Goal: Navigation & Orientation: Find specific page/section

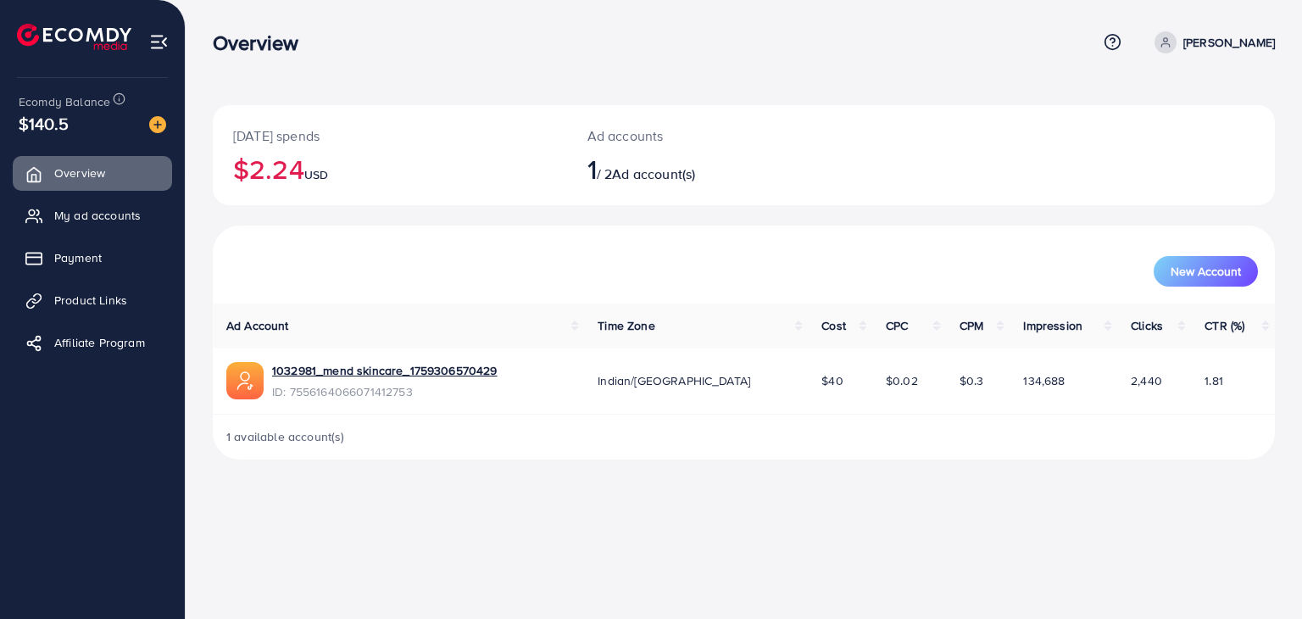
click at [109, 228] on link "My ad accounts" at bounding box center [92, 215] width 159 height 34
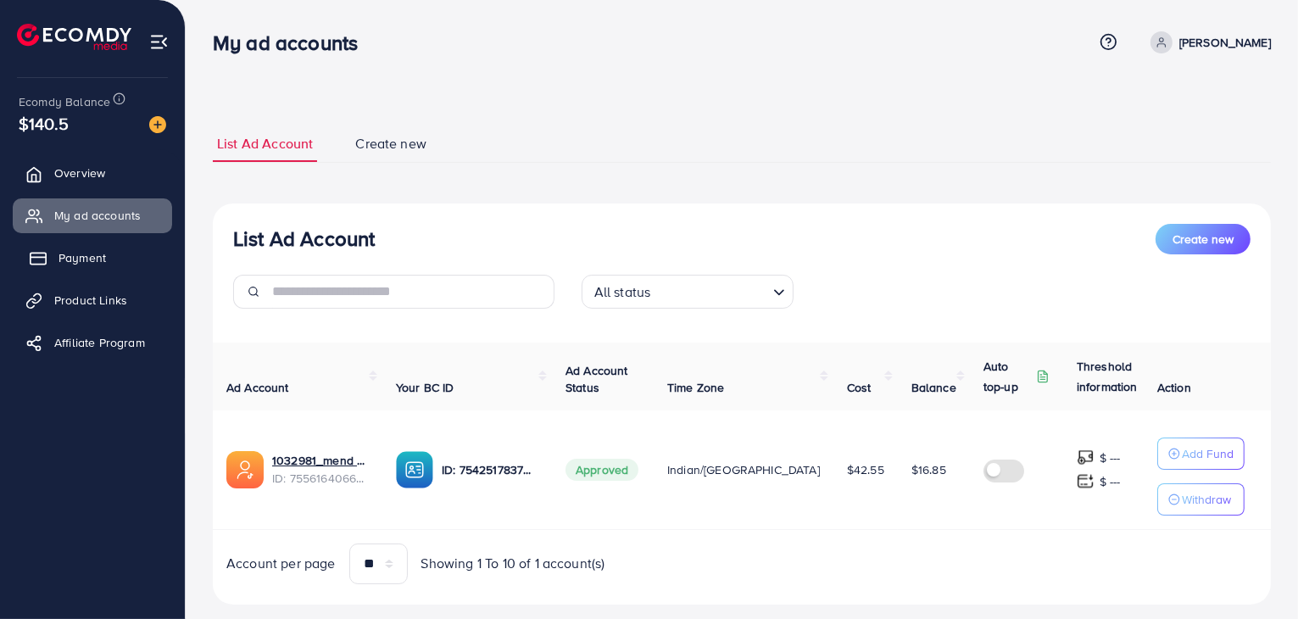
click at [53, 248] on link "Payment" at bounding box center [92, 258] width 159 height 34
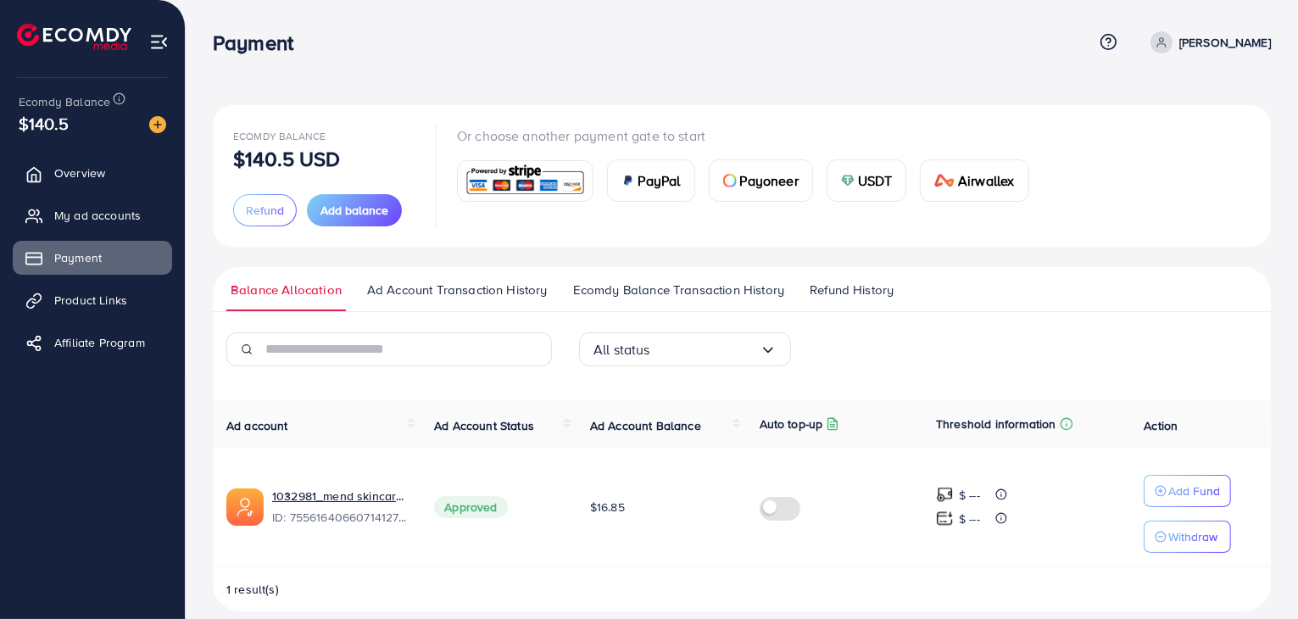
scroll to position [19, 0]
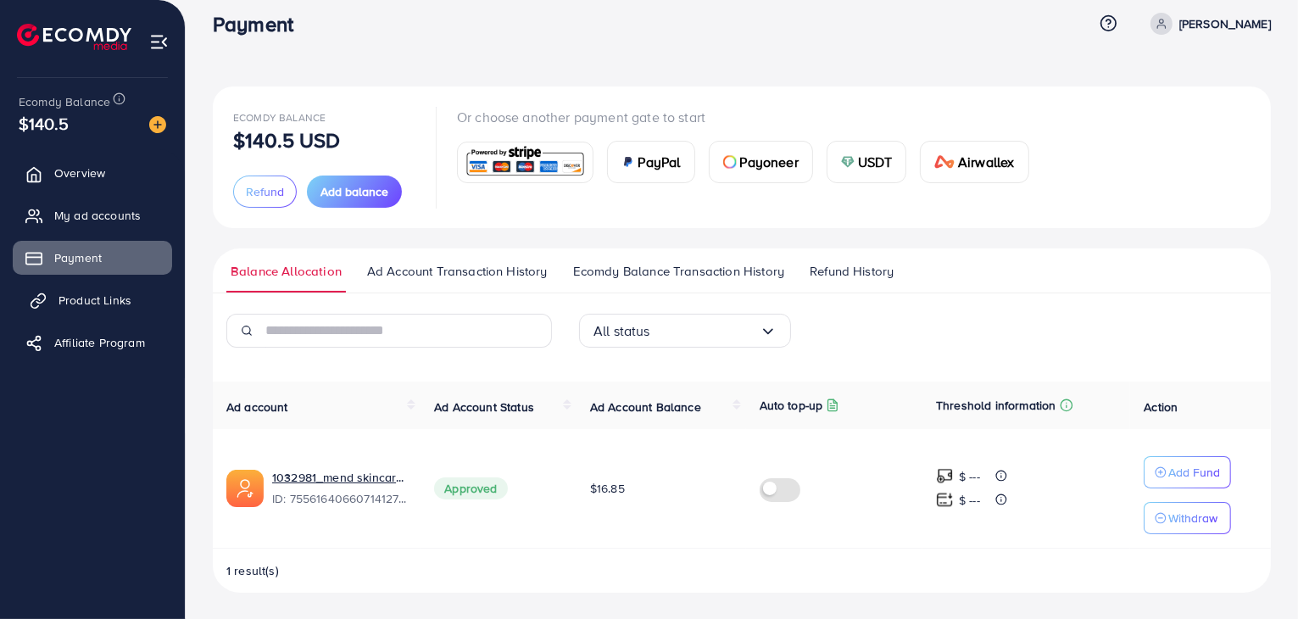
click at [91, 287] on link "Product Links" at bounding box center [92, 300] width 159 height 34
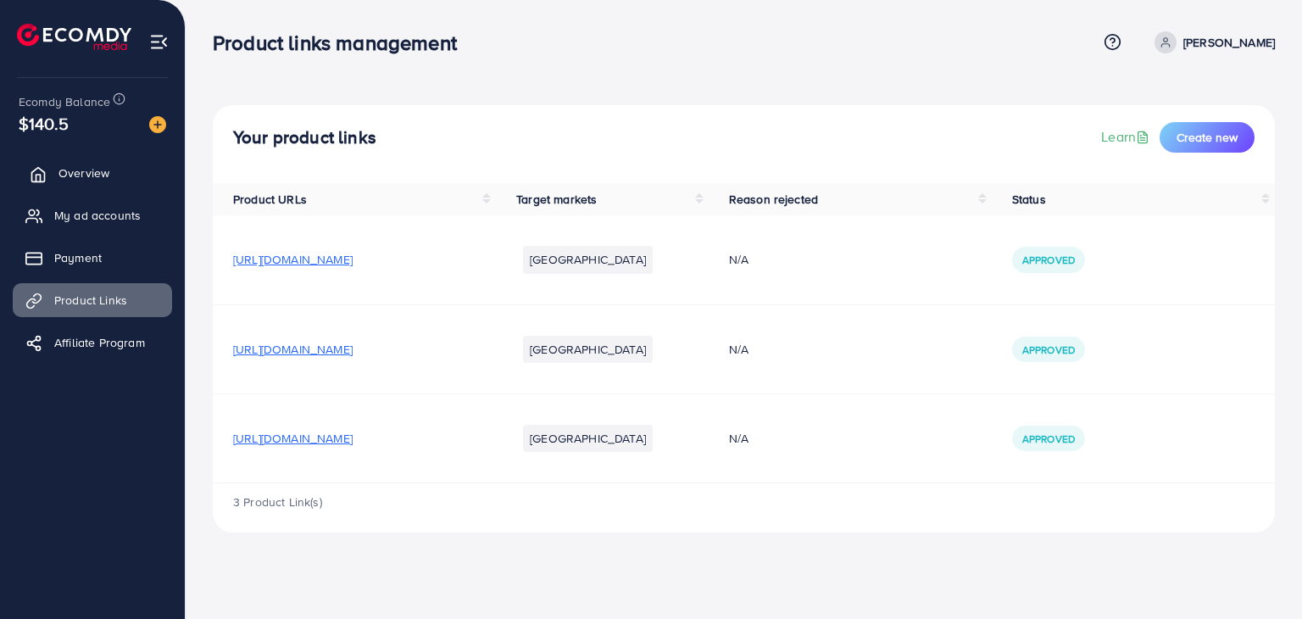
click at [92, 169] on span "Overview" at bounding box center [84, 172] width 51 height 17
